Goal: Task Accomplishment & Management: Manage account settings

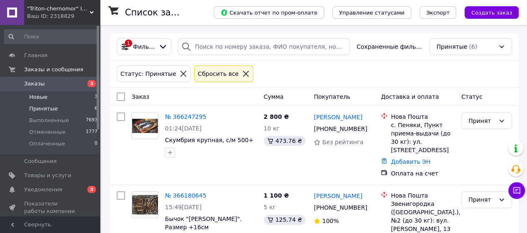
click at [41, 98] on span "Новые" at bounding box center [38, 96] width 18 height 7
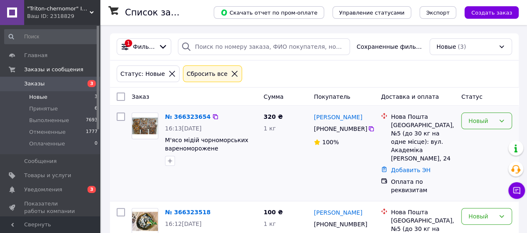
click at [501, 120] on icon at bounding box center [502, 121] width 5 height 2
click at [484, 136] on li "Принят" at bounding box center [487, 138] width 50 height 15
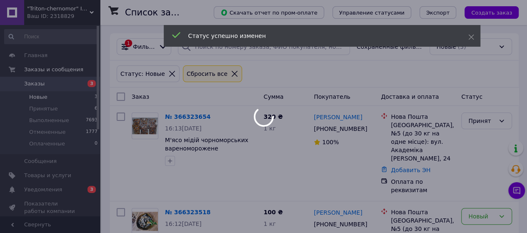
click at [500, 189] on body ""Triton-chernomor" Інтернет-магазин Ваш ID: 2318829 Сайт "Triton-chernomor" Інт…" at bounding box center [263, 191] width 527 height 383
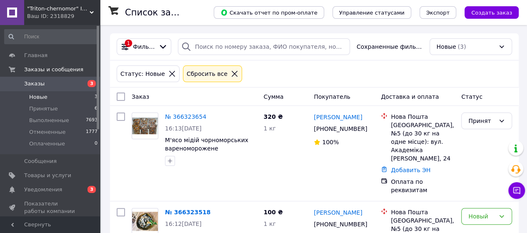
click at [500, 213] on icon at bounding box center [501, 216] width 7 height 7
click at [482, 127] on li "Принят" at bounding box center [487, 119] width 50 height 15
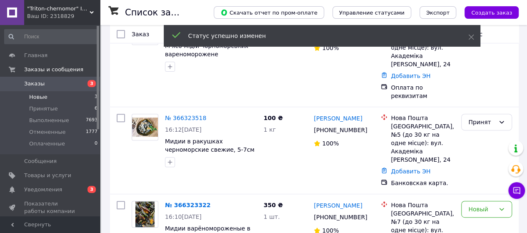
scroll to position [100, 0]
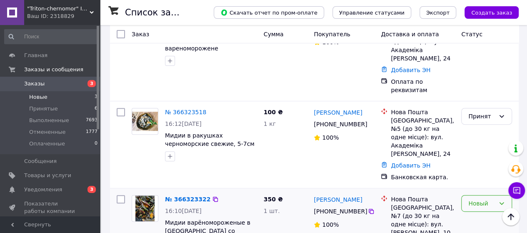
click at [500, 200] on icon at bounding box center [501, 203] width 7 height 7
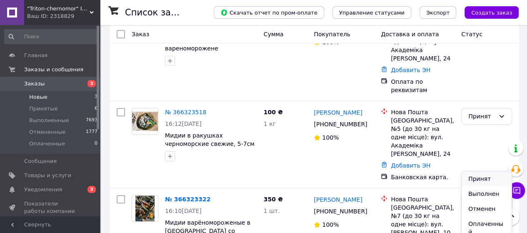
click at [483, 179] on li "Принят" at bounding box center [487, 178] width 50 height 15
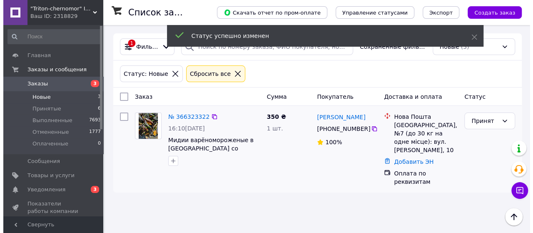
scroll to position [0, 0]
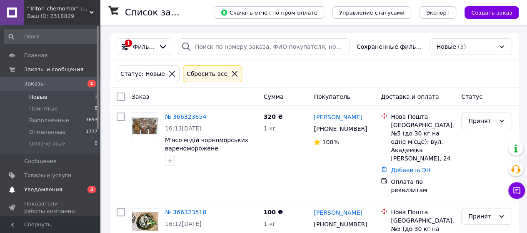
click at [53, 194] on link "Уведомления 0 3" at bounding box center [51, 189] width 102 height 14
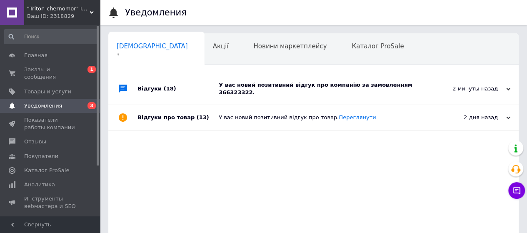
scroll to position [0, 2]
click at [345, 87] on div "У вас новий позитивний відгук про компанію за замовленням 366323322." at bounding box center [323, 88] width 208 height 15
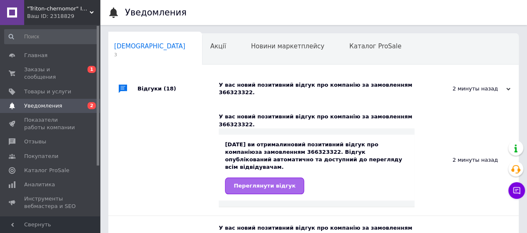
click at [261, 182] on span "Переглянути відгук" at bounding box center [265, 185] width 62 height 6
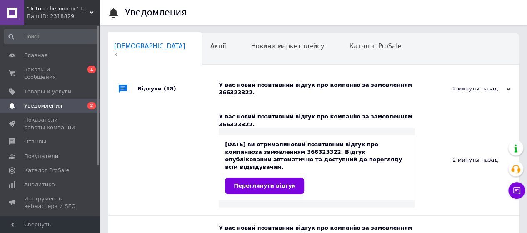
click at [71, 12] on div "Ваш ID: 2318829" at bounding box center [63, 15] width 73 height 7
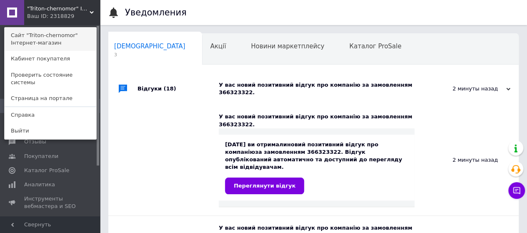
click at [60, 34] on link "Сайт "Triton-chernomor" Інтернет-магазин" at bounding box center [51, 38] width 92 height 23
